Goal: Task Accomplishment & Management: Manage account settings

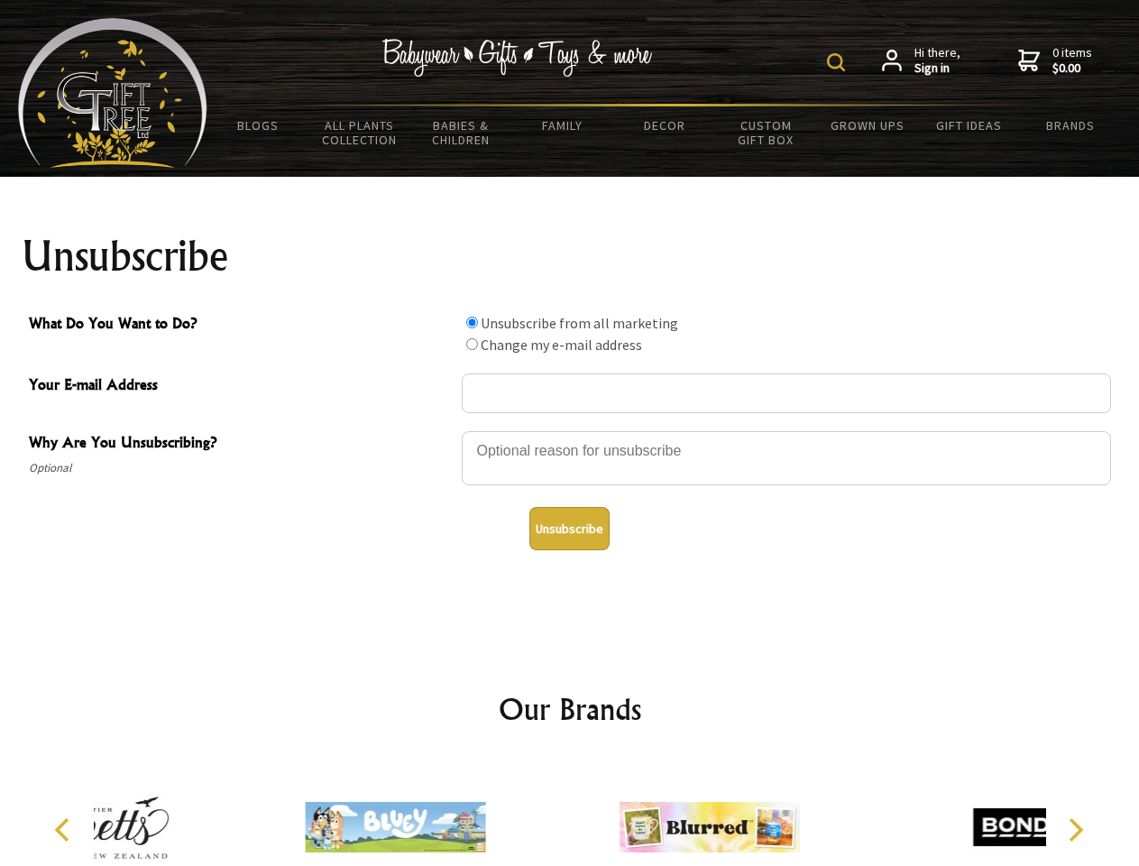
click at [839, 62] on img at bounding box center [836, 62] width 18 height 18
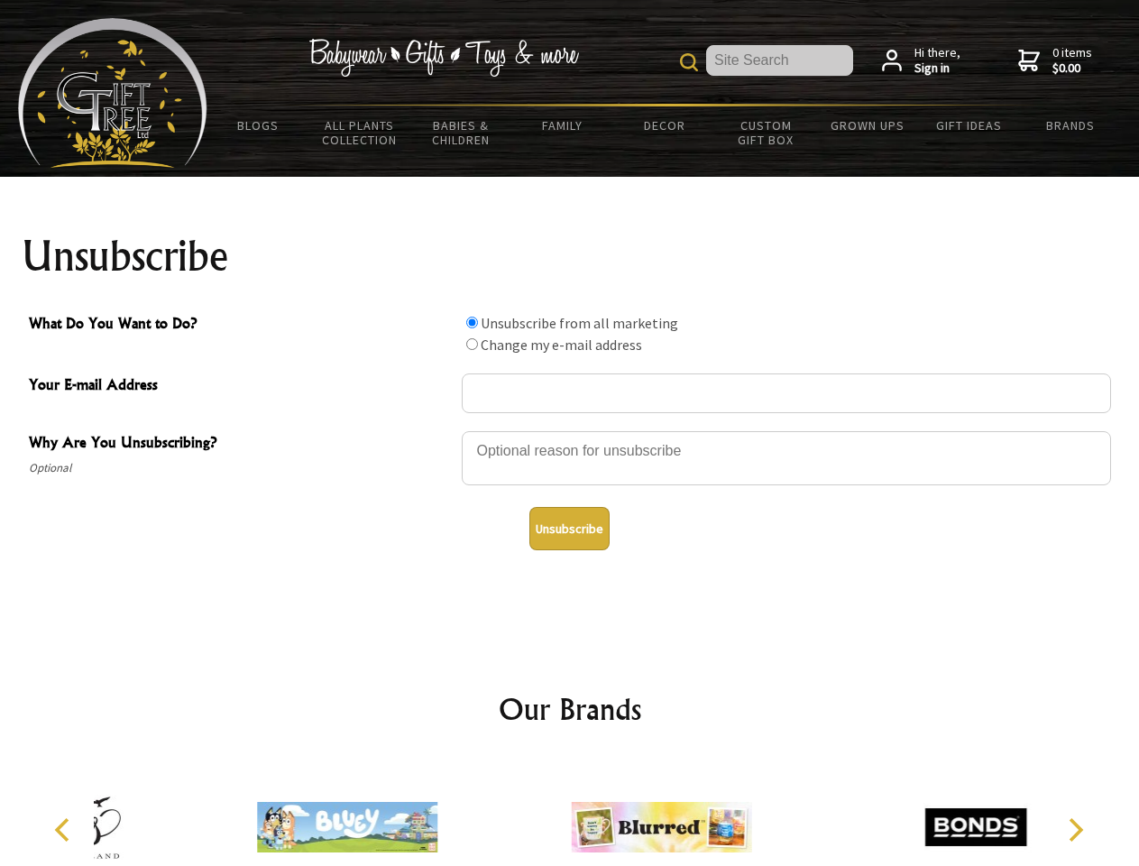
click at [570, 430] on div at bounding box center [786, 460] width 649 height 63
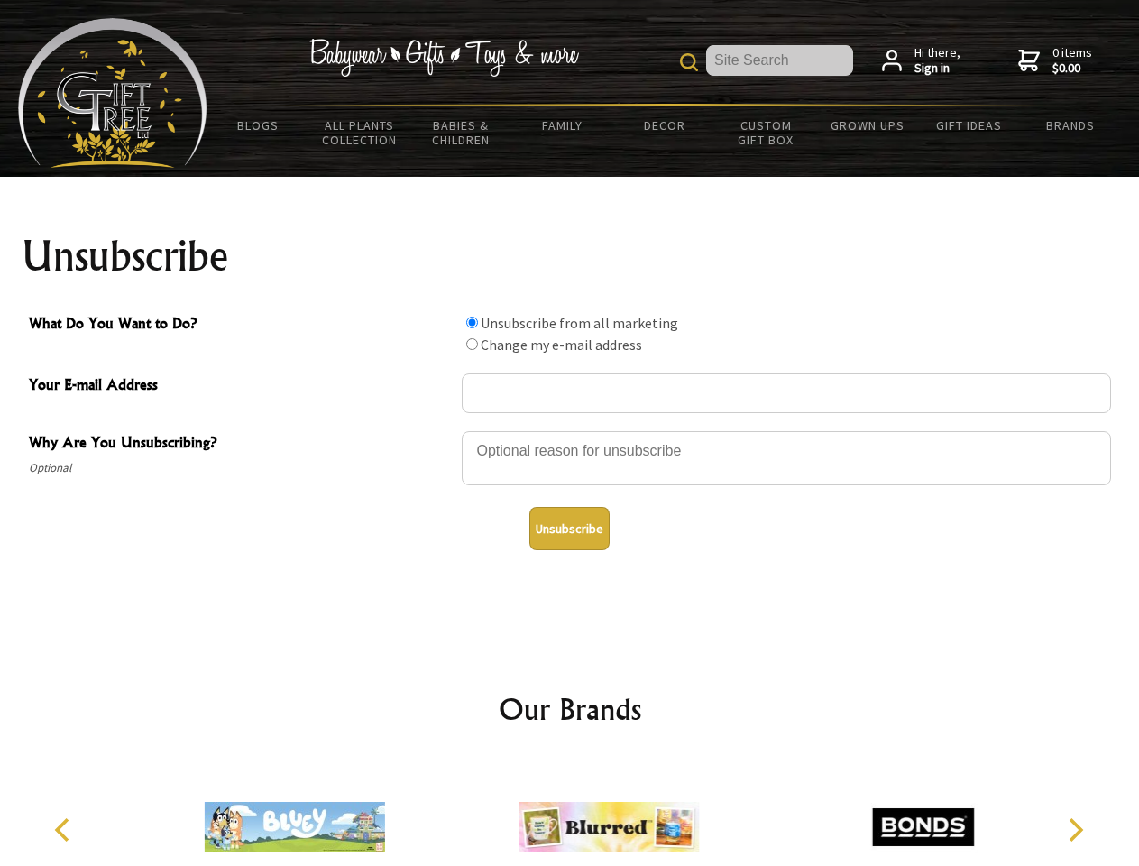
click at [472, 322] on input "What Do You Want to Do?" at bounding box center [472, 323] width 12 height 12
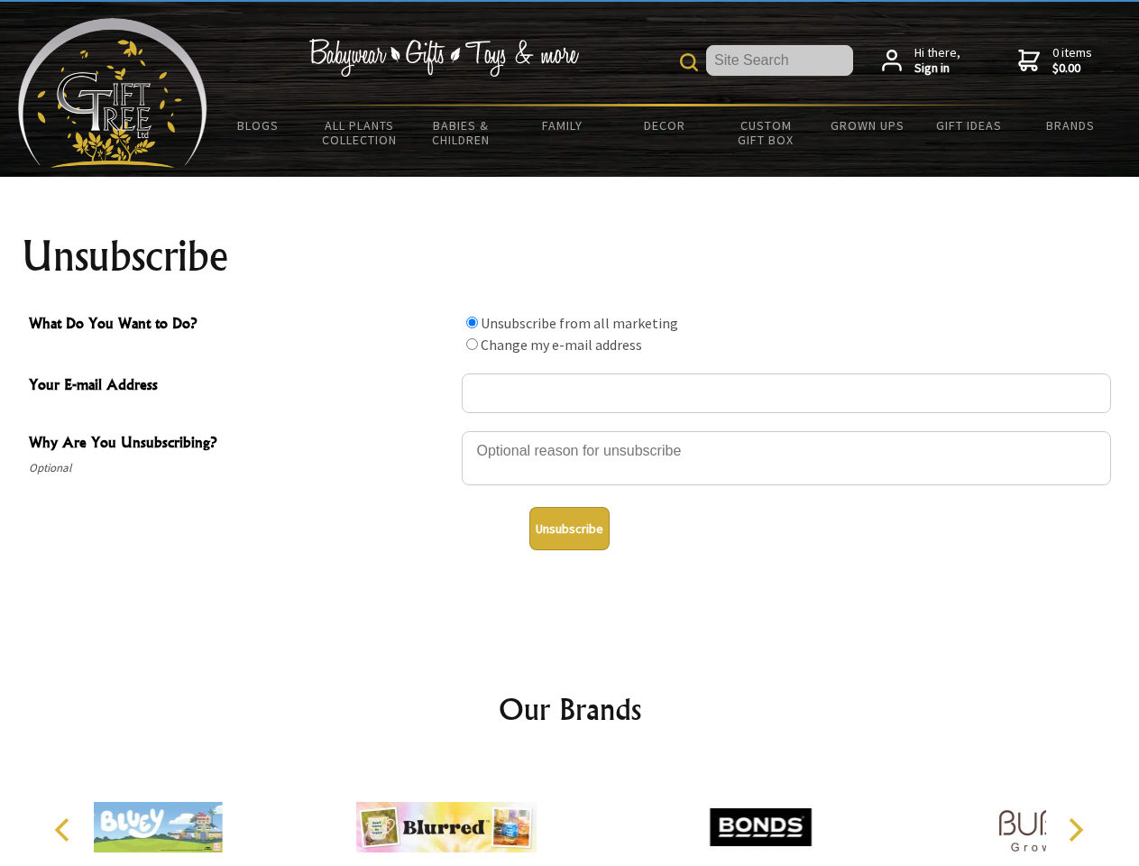
click at [472, 344] on input "What Do You Want to Do?" at bounding box center [472, 344] width 12 height 12
radio input "true"
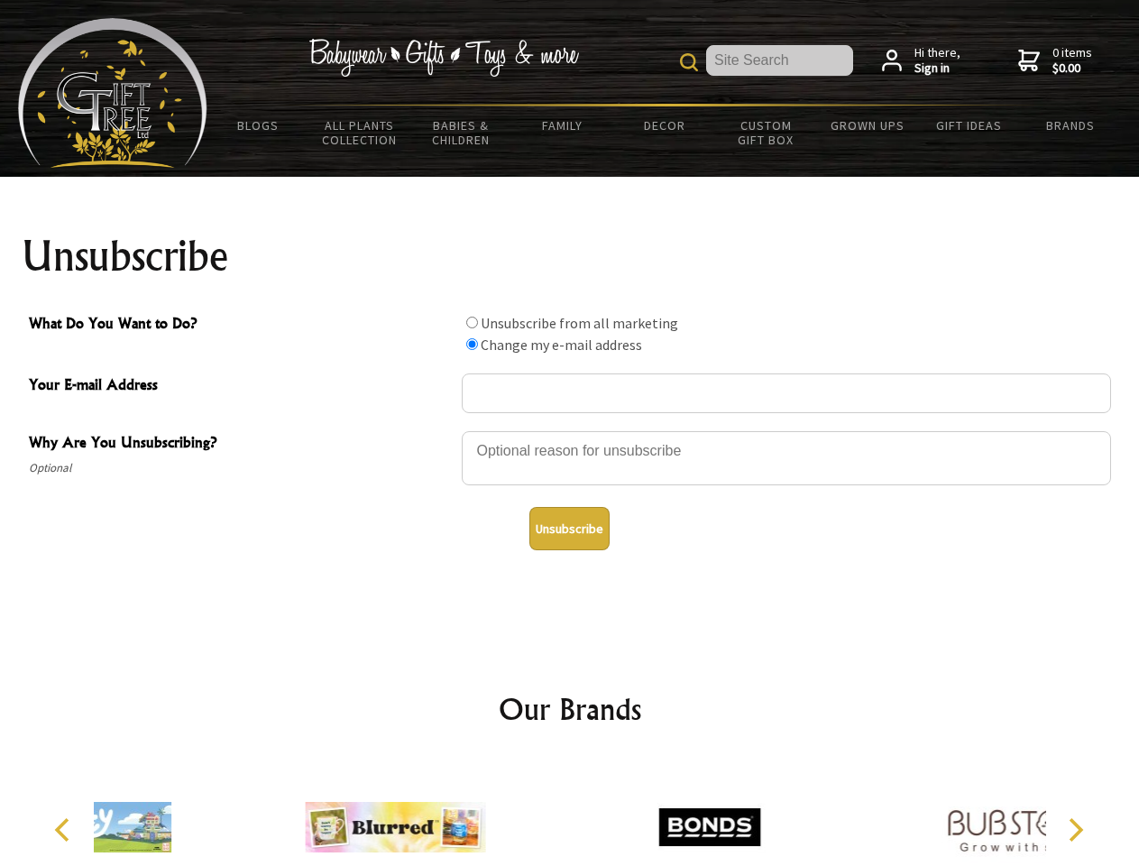
click at [569, 528] on button "Unsubscribe" at bounding box center [569, 528] width 80 height 43
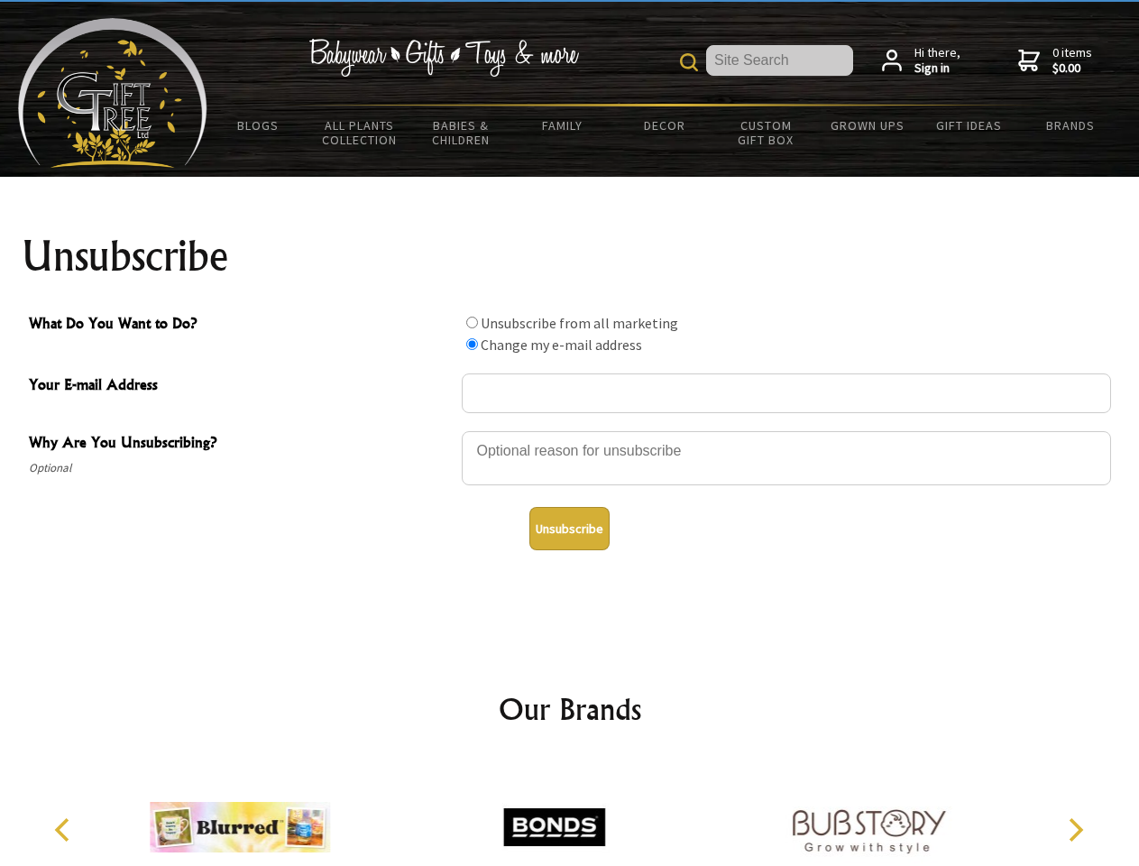
click at [570, 813] on img at bounding box center [554, 826] width 180 height 135
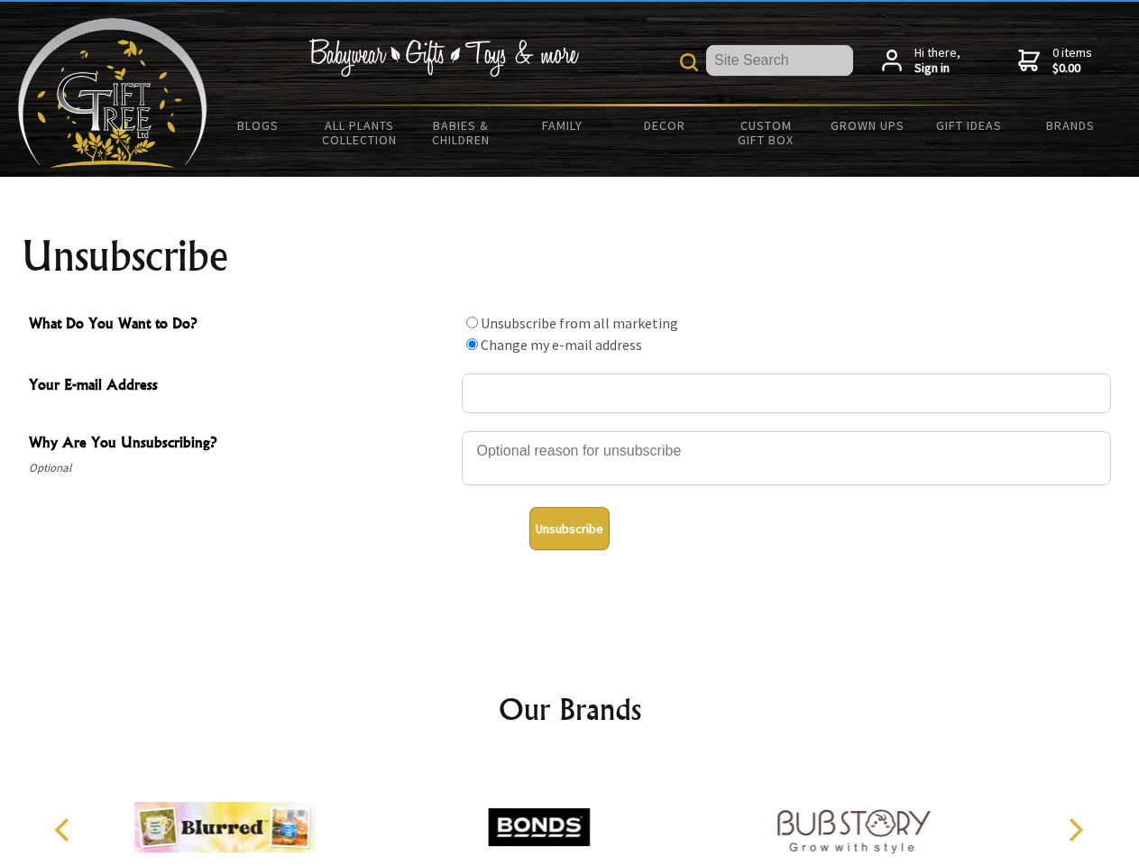
click at [65, 830] on icon "Previous" at bounding box center [63, 829] width 23 height 23
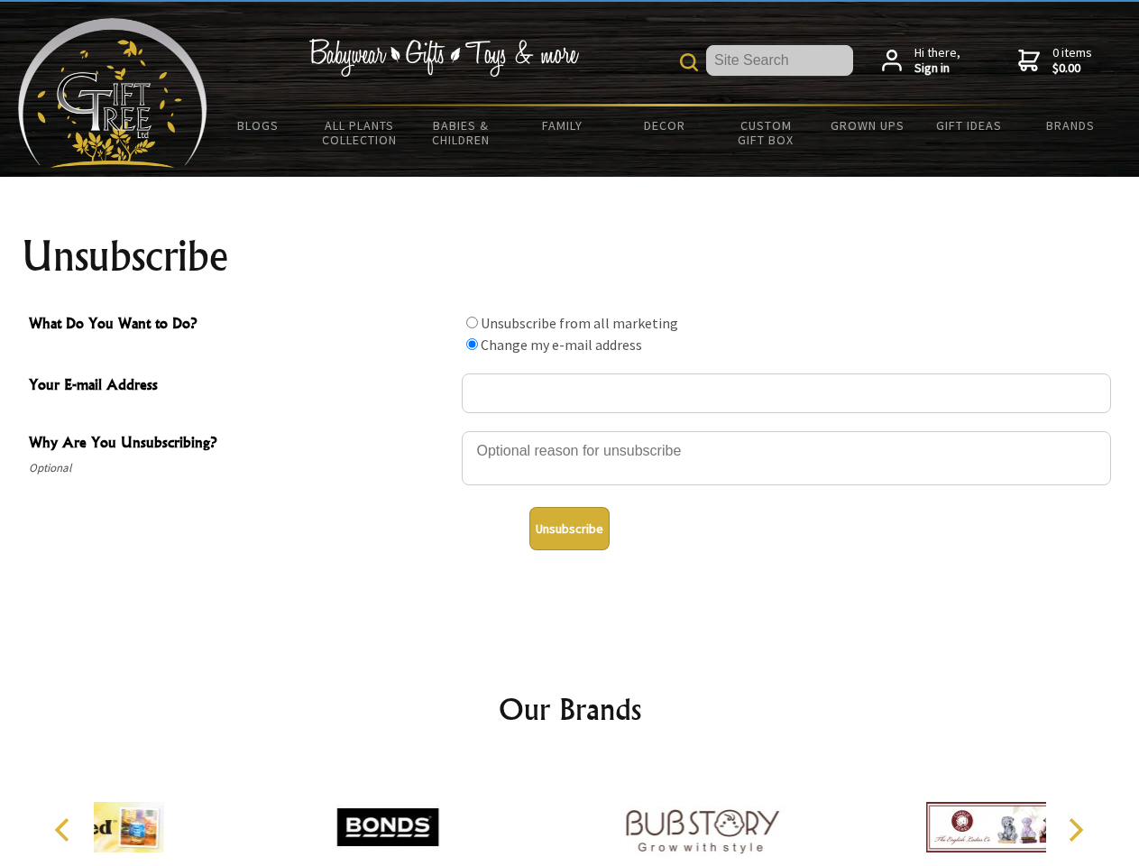
click at [1075, 830] on icon "Next" at bounding box center [1073, 829] width 23 height 23
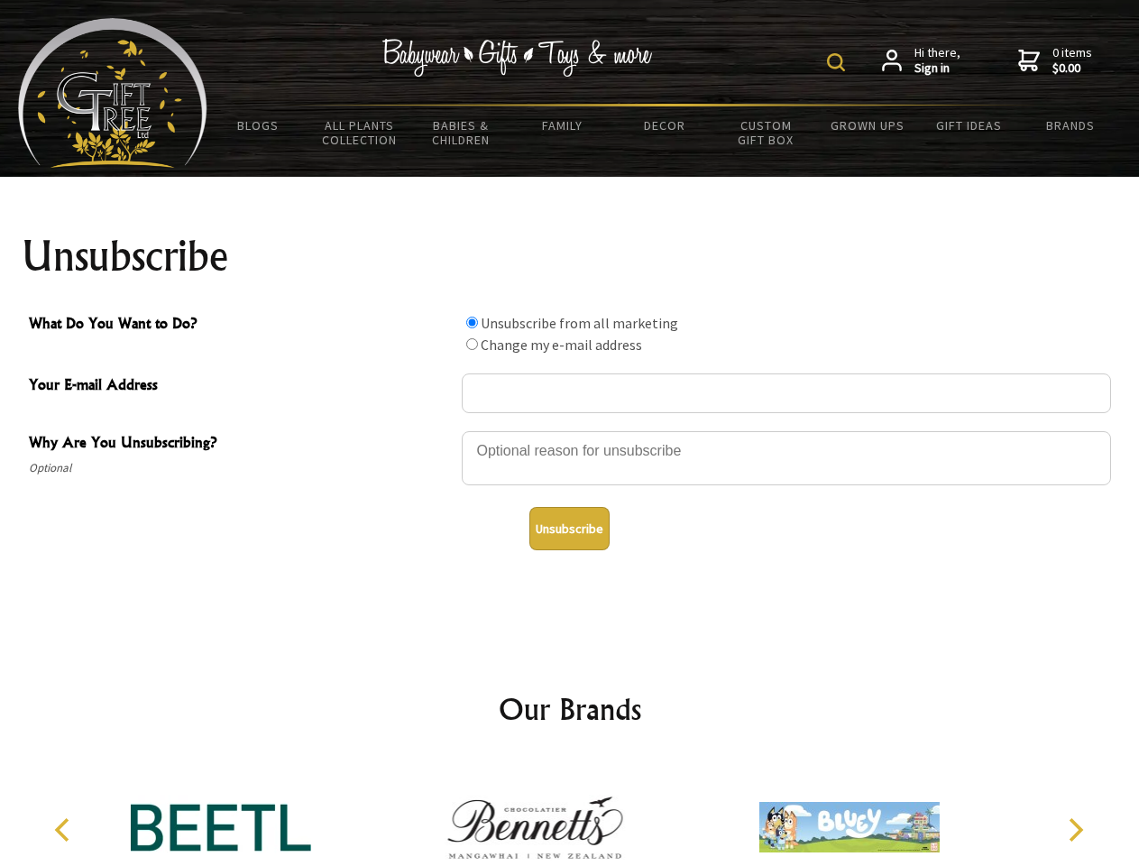
click at [839, 62] on img at bounding box center [836, 62] width 18 height 18
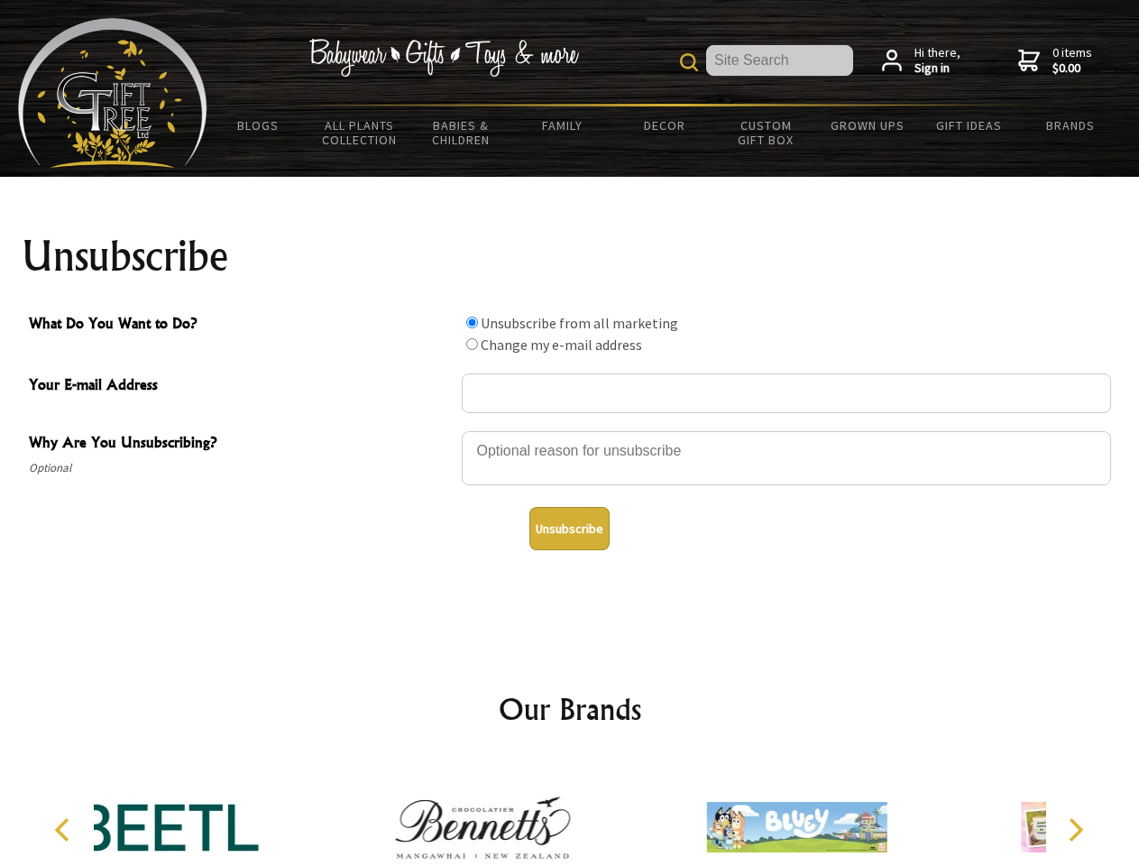
click at [570, 430] on div at bounding box center [786, 460] width 649 height 63
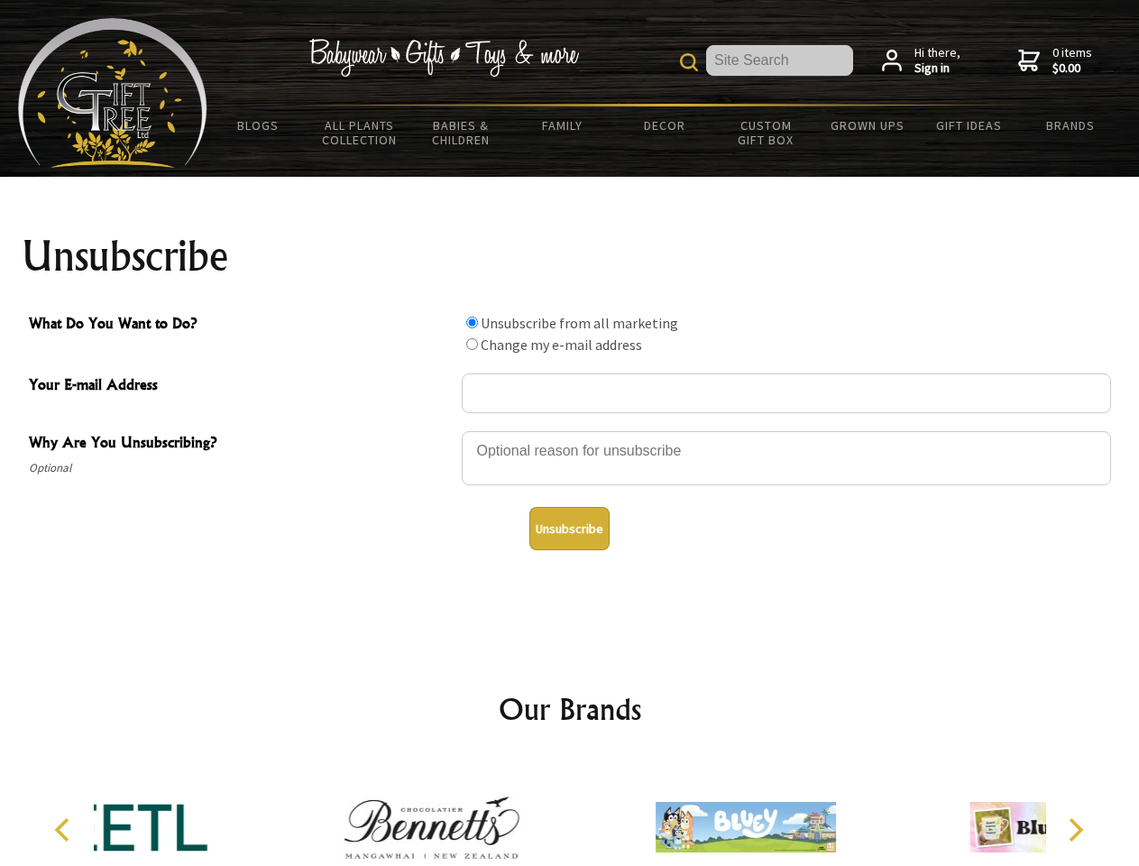
click at [472, 322] on input "What Do You Want to Do?" at bounding box center [472, 323] width 12 height 12
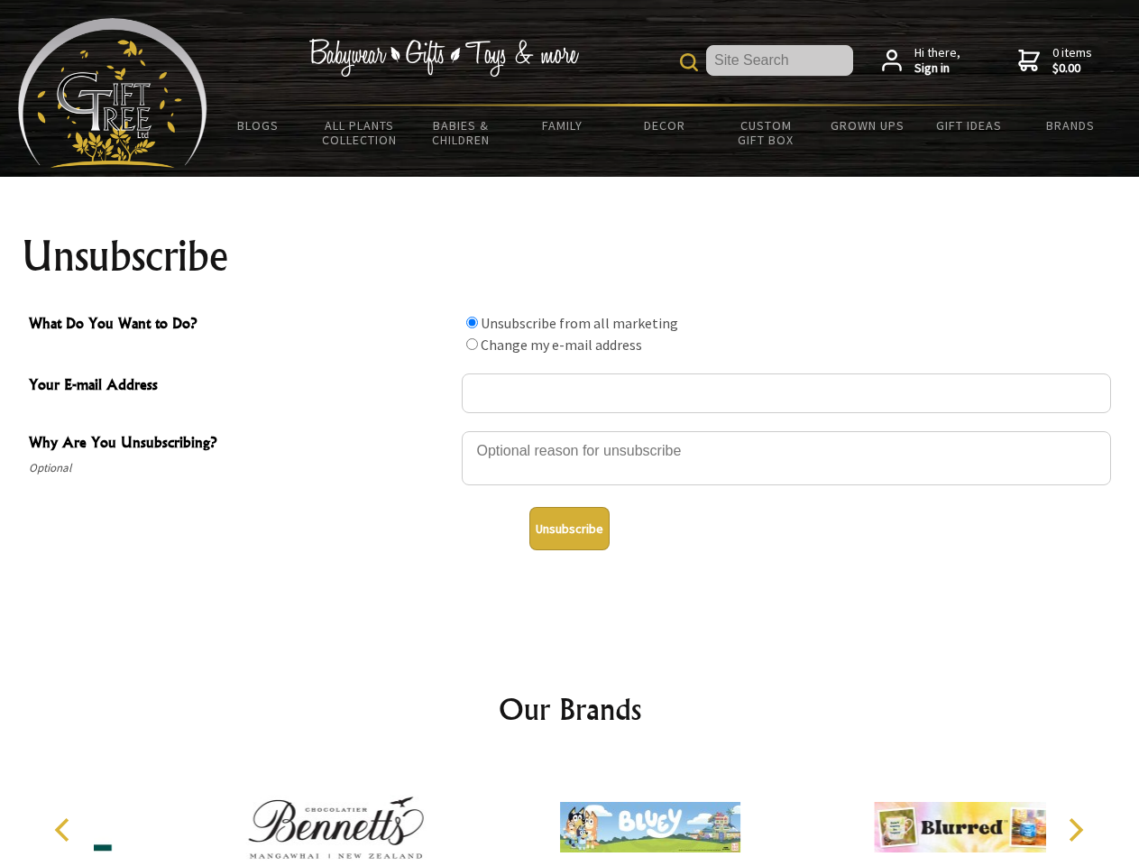
click at [472, 344] on input "What Do You Want to Do?" at bounding box center [472, 344] width 12 height 12
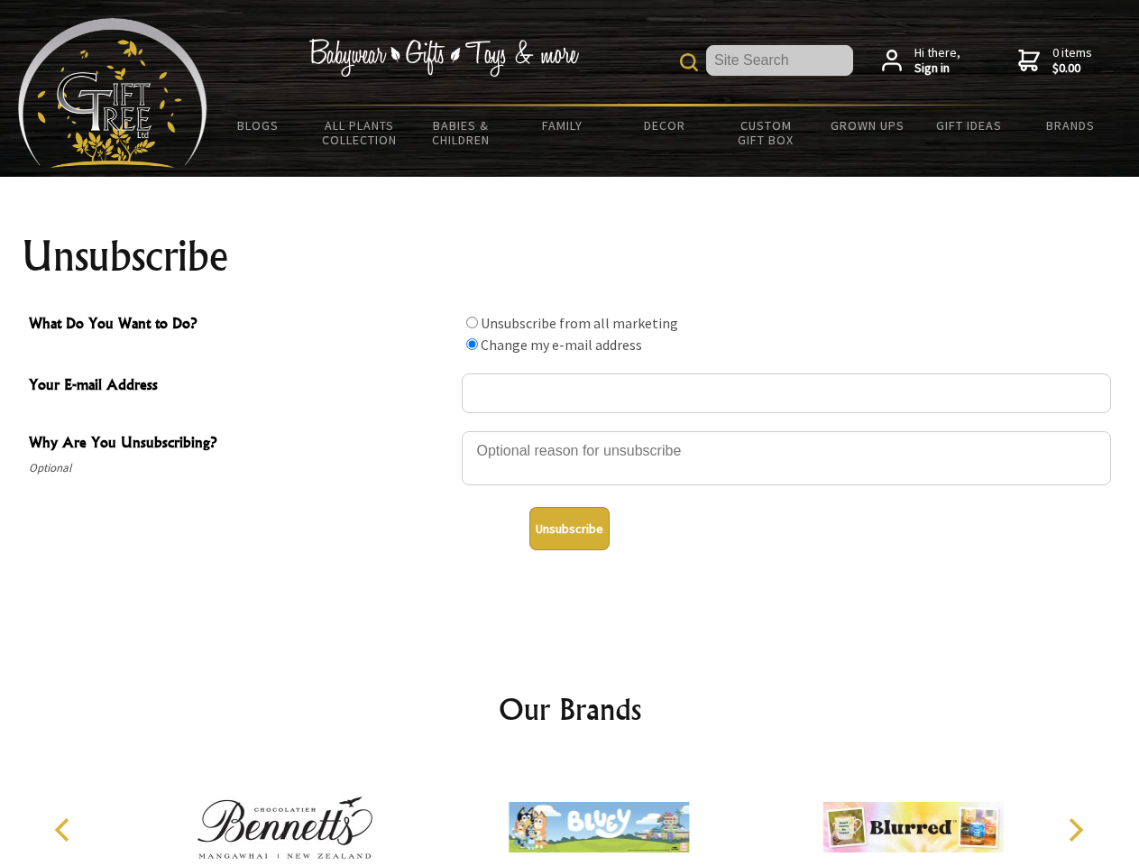
radio input "true"
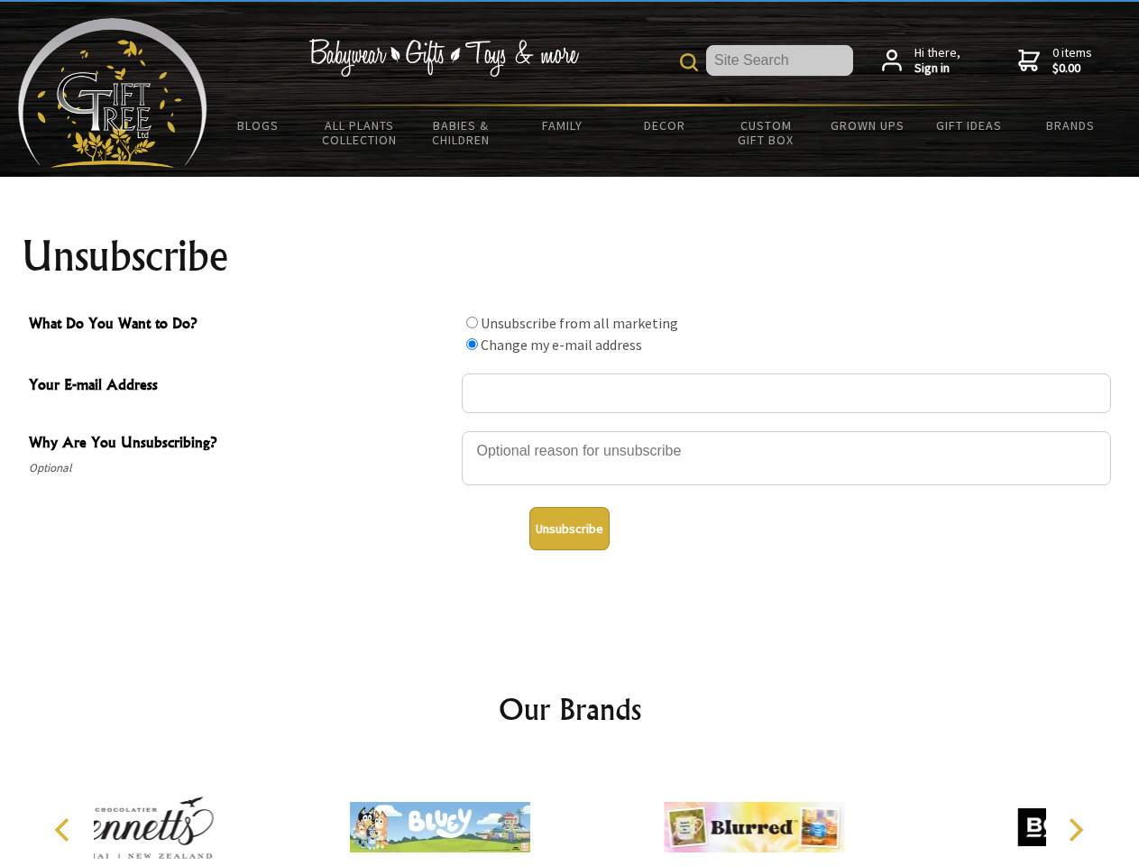
click at [569, 528] on button "Unsubscribe" at bounding box center [569, 528] width 80 height 43
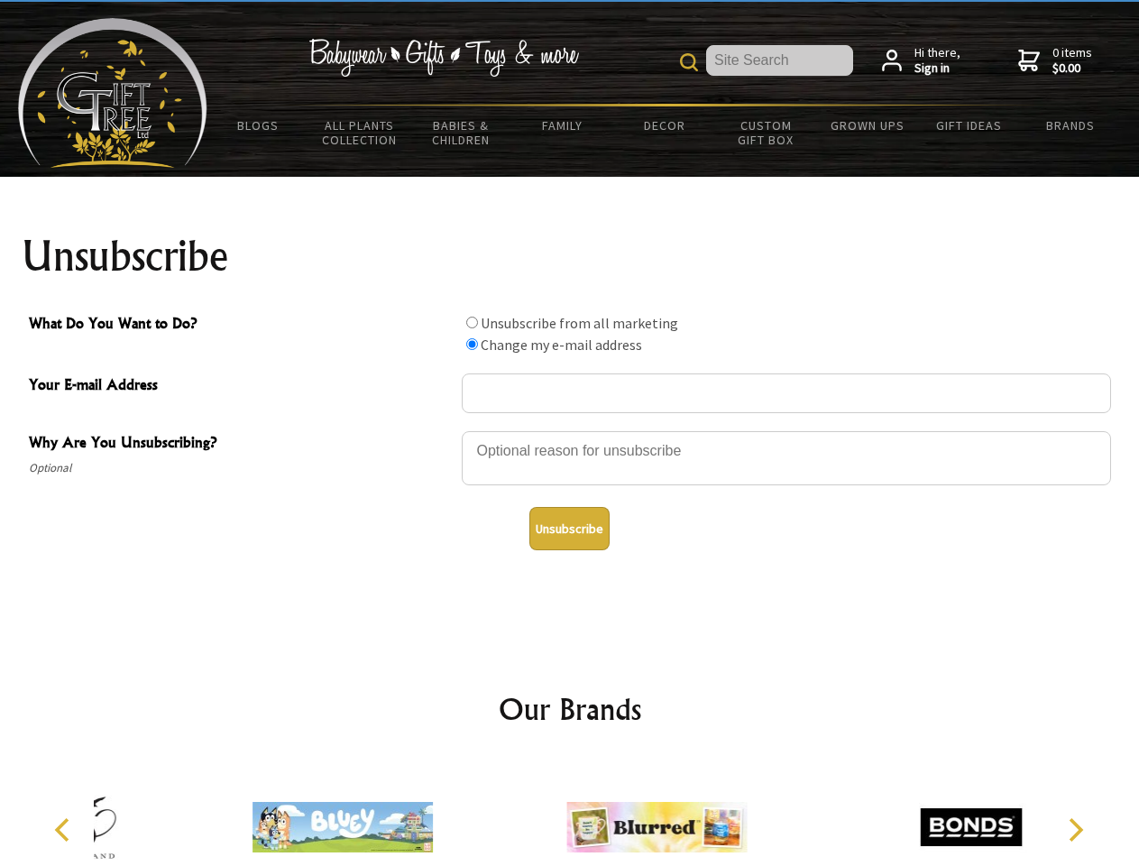
click at [65, 830] on icon "Previous" at bounding box center [63, 829] width 23 height 23
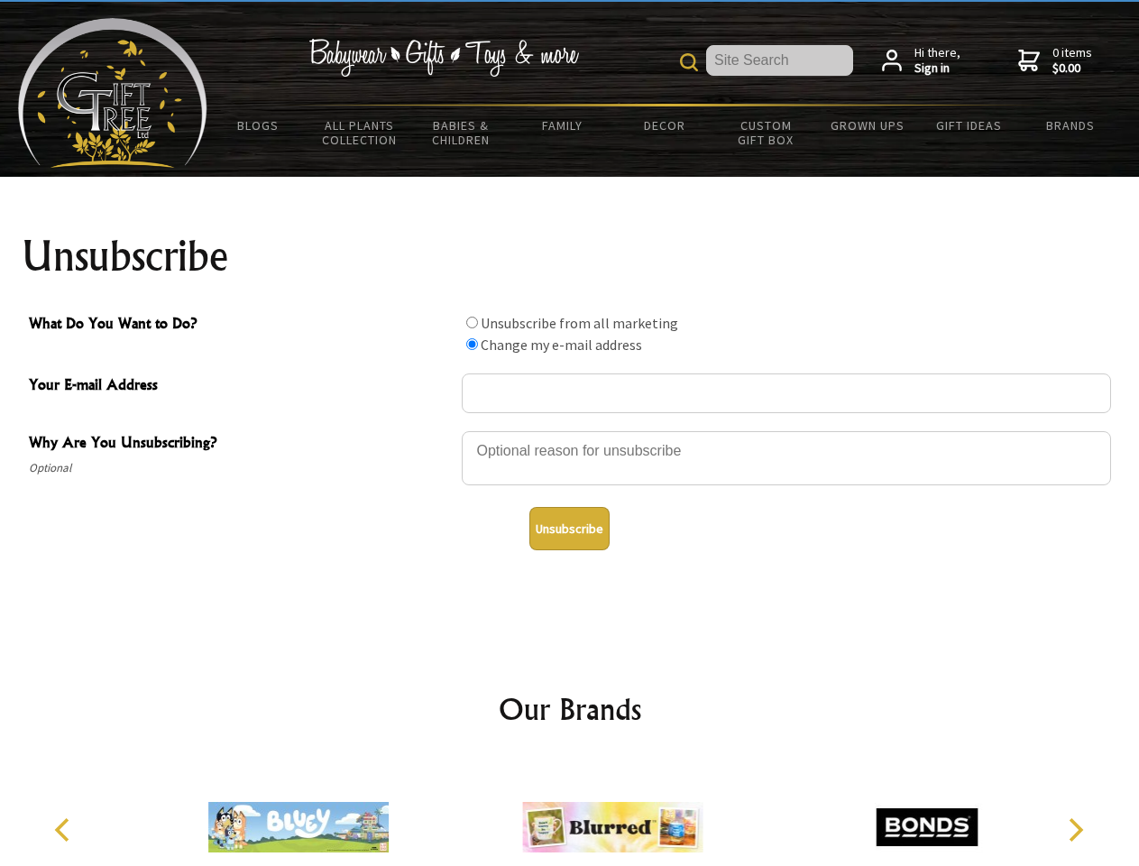
click at [1075, 830] on icon "Next" at bounding box center [1073, 829] width 23 height 23
